Goal: Use online tool/utility: Utilize a website feature to perform a specific function

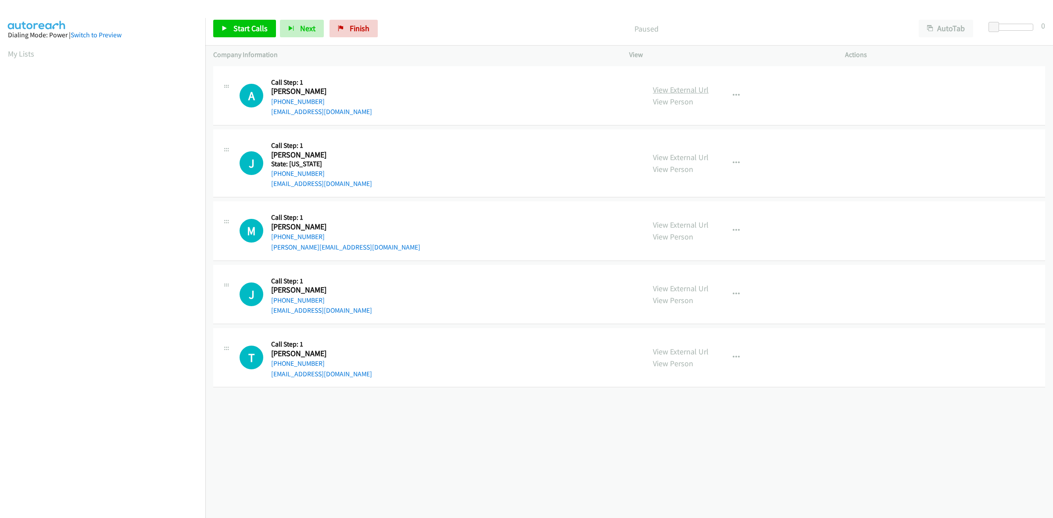
click at [668, 86] on link "View External Url" at bounding box center [681, 90] width 56 height 10
click at [699, 154] on link "View External Url" at bounding box center [681, 157] width 56 height 10
click at [685, 222] on link "View External Url" at bounding box center [681, 225] width 56 height 10
click at [251, 25] on span "Start Calls" at bounding box center [250, 28] width 34 height 10
click at [696, 290] on link "View External Url" at bounding box center [681, 289] width 56 height 10
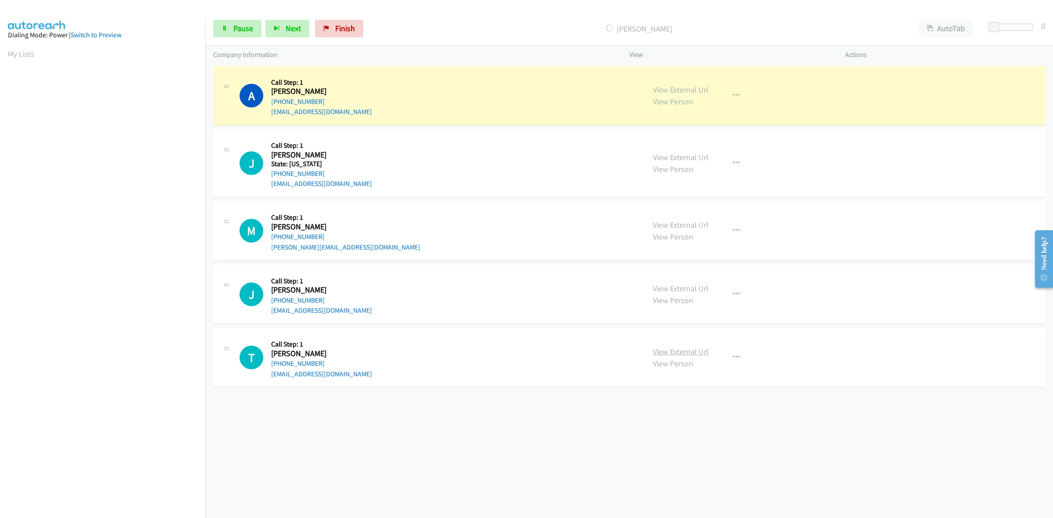
click at [677, 352] on link "View External Url" at bounding box center [681, 352] width 56 height 10
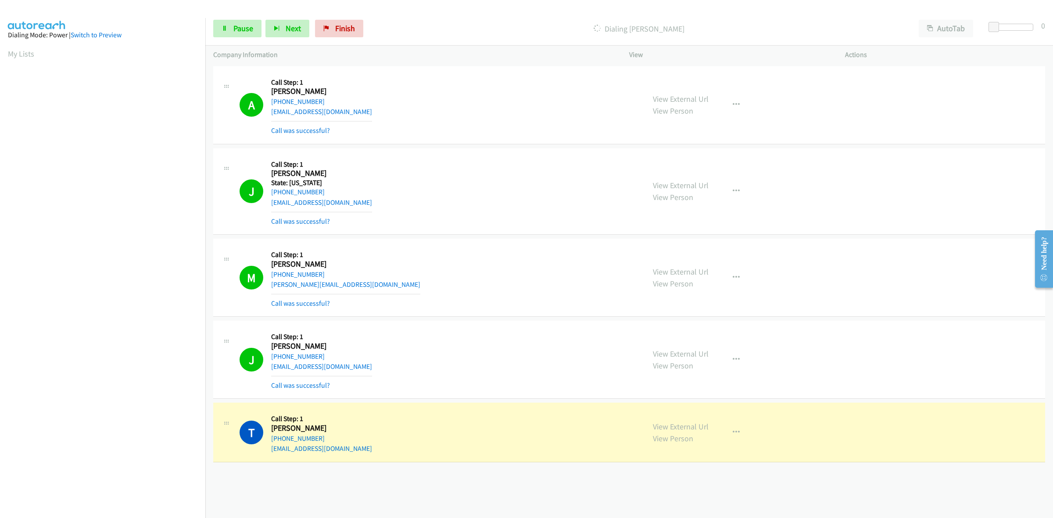
scroll to position [0, 1]
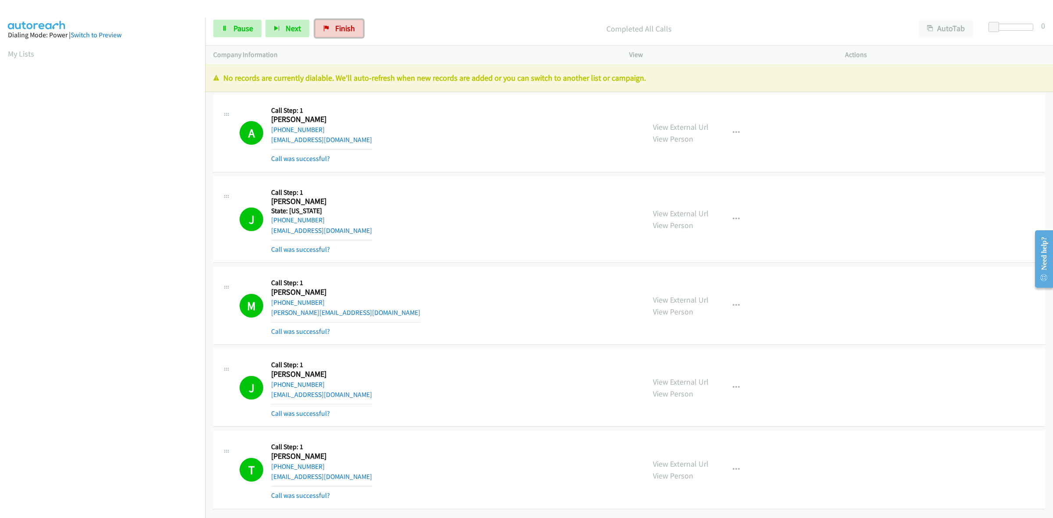
drag, startPoint x: 350, startPoint y: 29, endPoint x: 569, endPoint y: 54, distance: 220.4
click at [350, 29] on span "Finish" at bounding box center [345, 28] width 20 height 10
